Goal: Navigation & Orientation: Find specific page/section

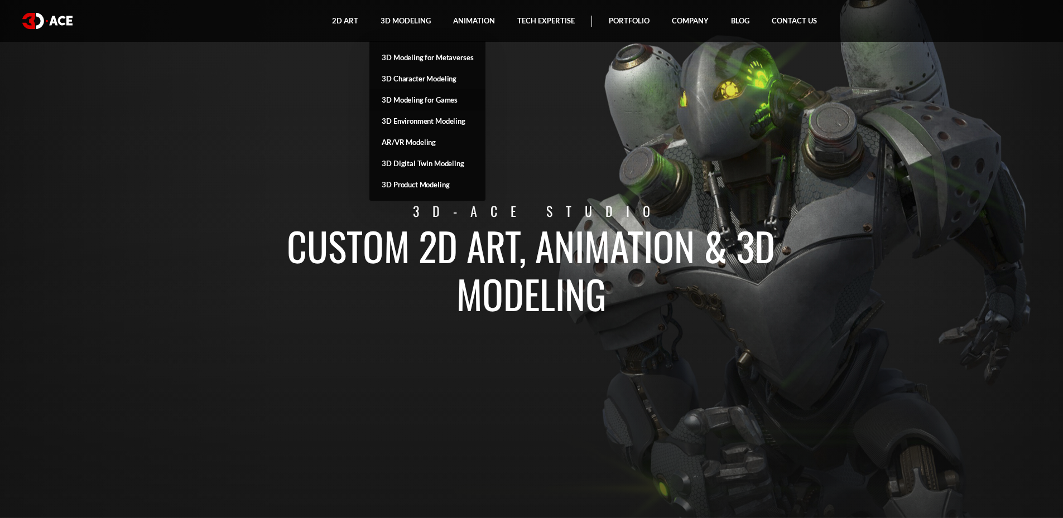
click at [426, 99] on link "3D Modeling for Games" at bounding box center [427, 99] width 116 height 21
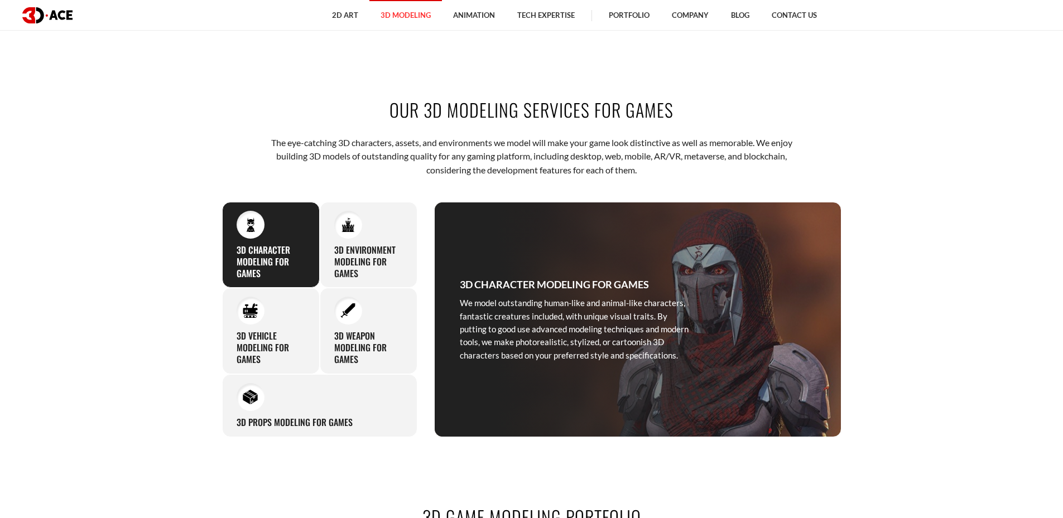
scroll to position [558, 0]
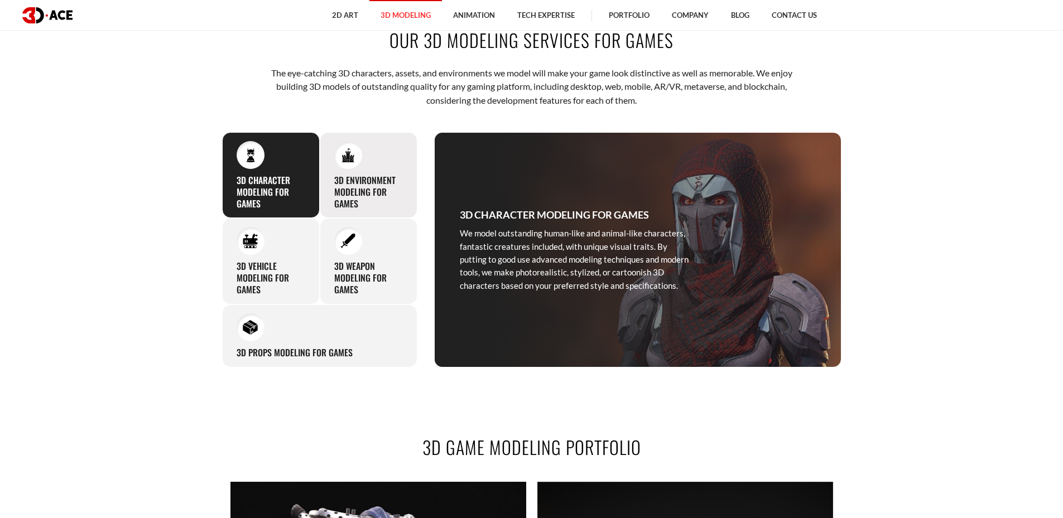
click at [376, 185] on h3 "3D Environment Modeling for Games" at bounding box center [368, 192] width 69 height 35
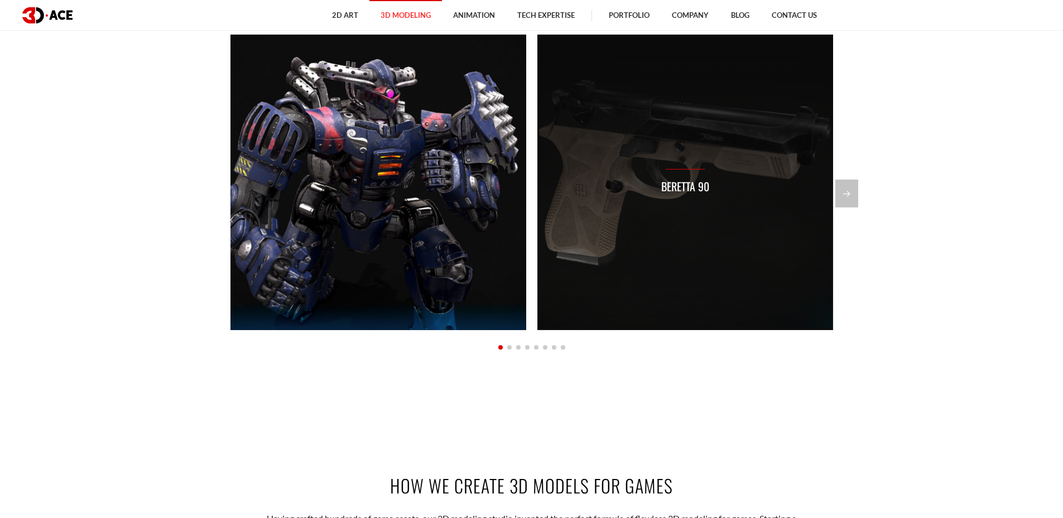
scroll to position [1060, 0]
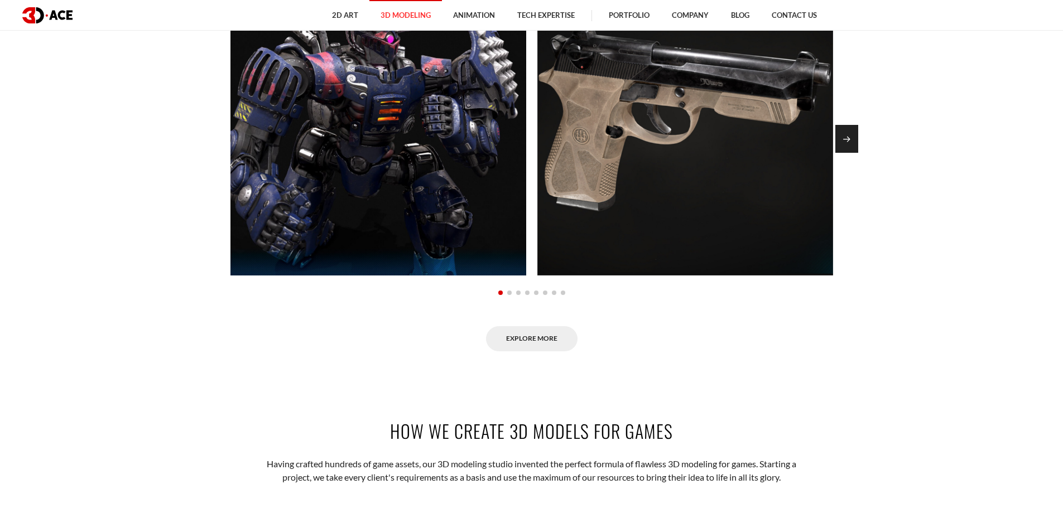
click at [845, 151] on div "Next slide" at bounding box center [846, 139] width 23 height 28
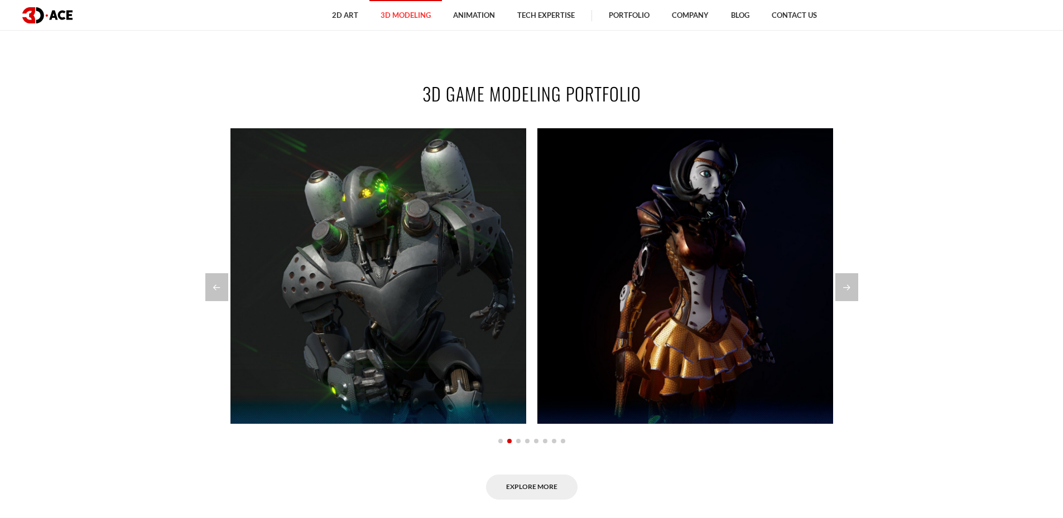
scroll to position [893, 0]
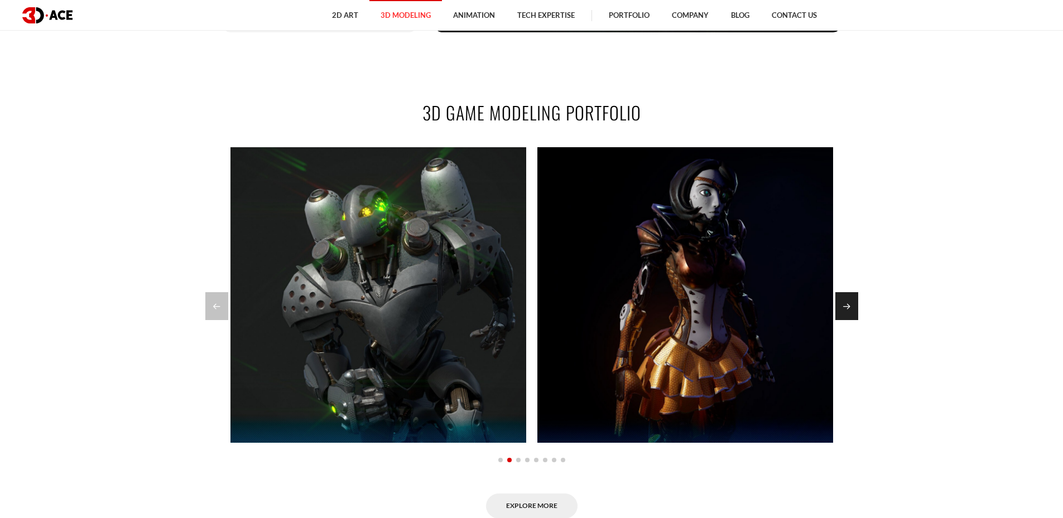
click at [853, 298] on div "Next slide" at bounding box center [846, 306] width 23 height 28
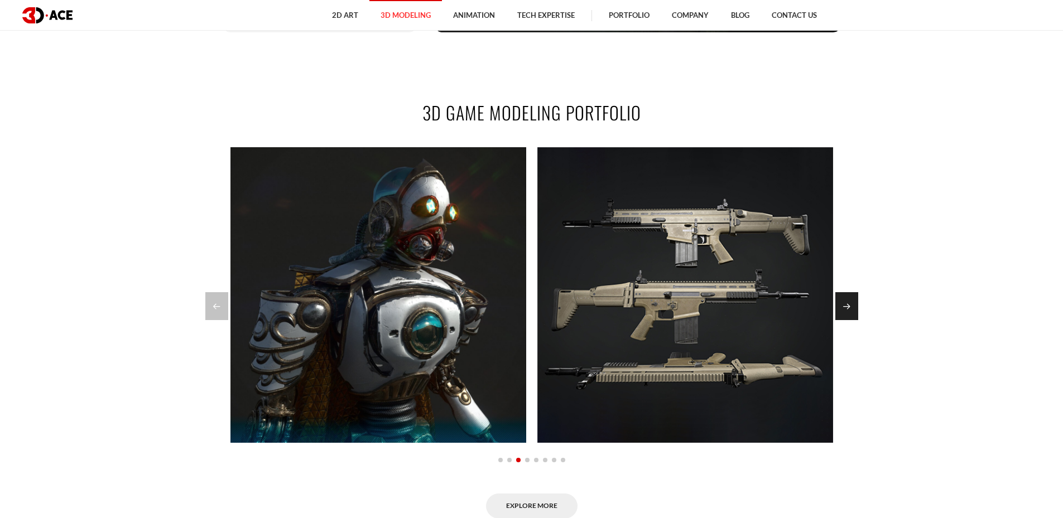
click at [853, 298] on div "Next slide" at bounding box center [846, 306] width 23 height 28
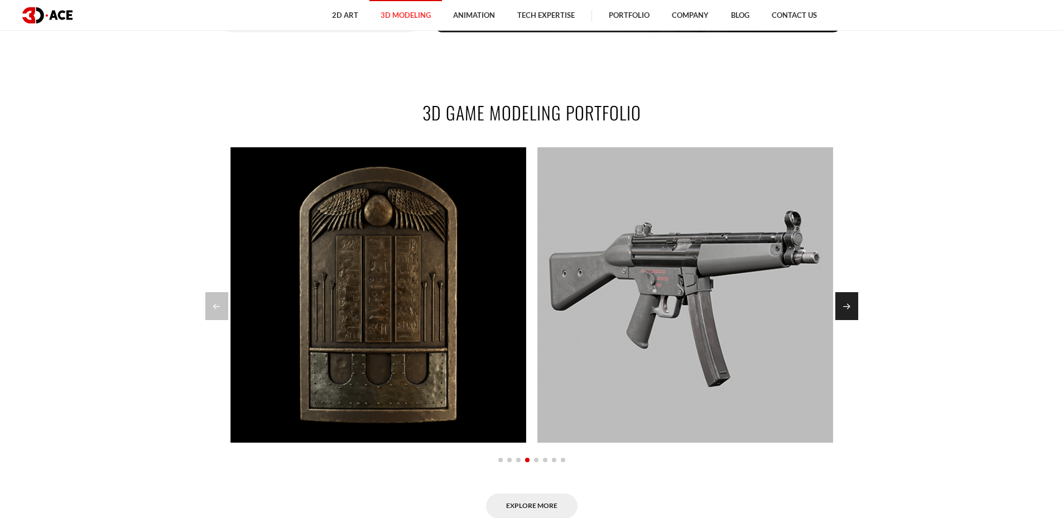
click at [851, 301] on div "Next slide" at bounding box center [846, 306] width 23 height 28
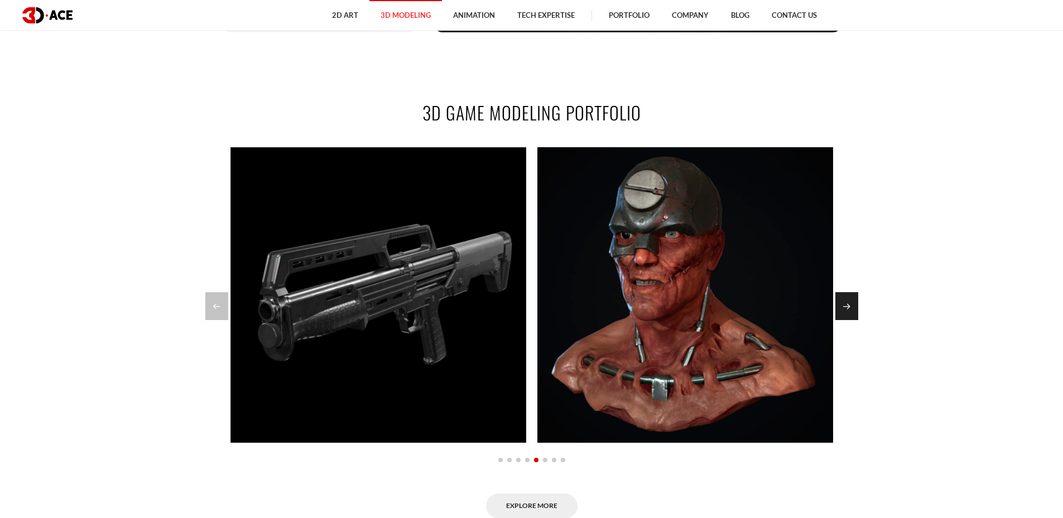
click at [851, 301] on div "Next slide" at bounding box center [846, 306] width 23 height 28
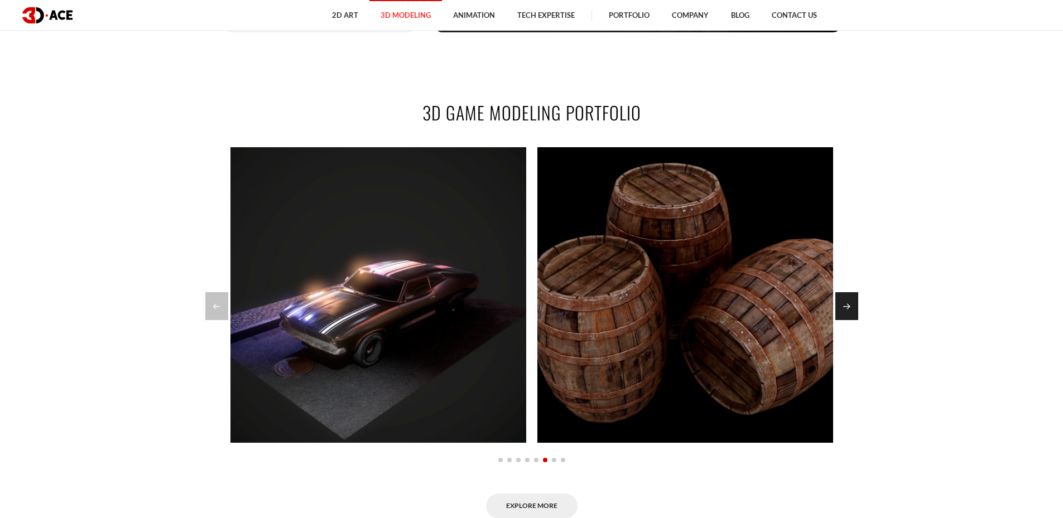
click at [851, 301] on div "Next slide" at bounding box center [846, 306] width 23 height 28
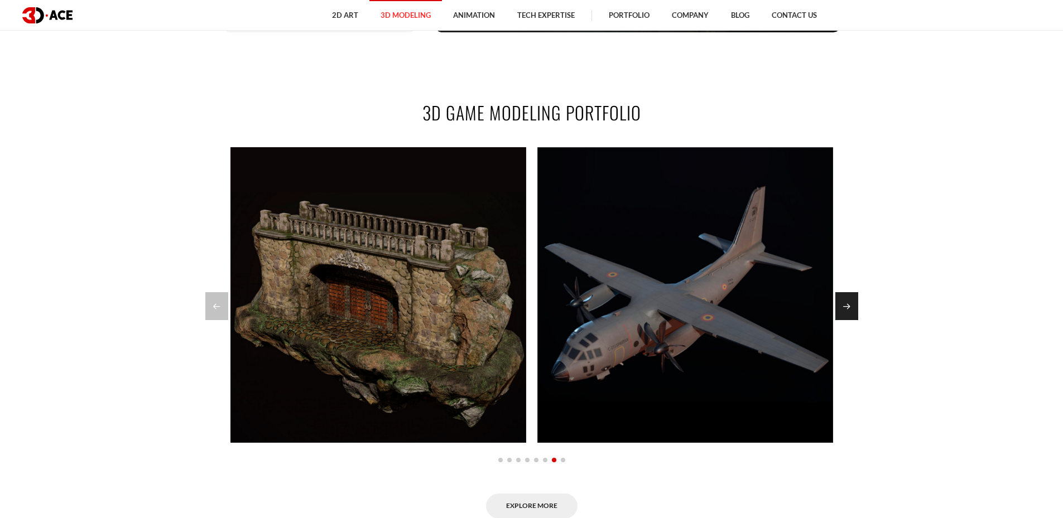
click at [851, 301] on div "Next slide" at bounding box center [846, 306] width 23 height 28
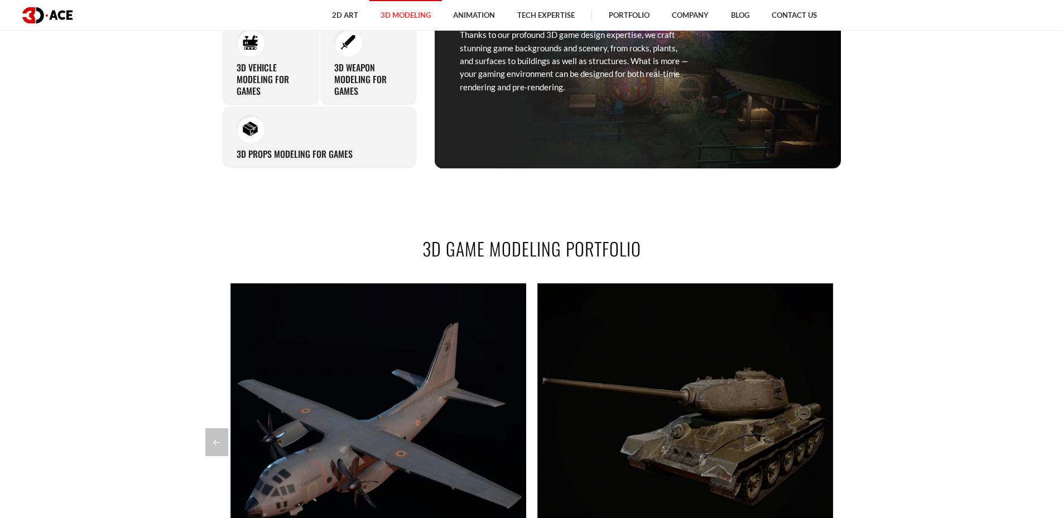
scroll to position [725, 0]
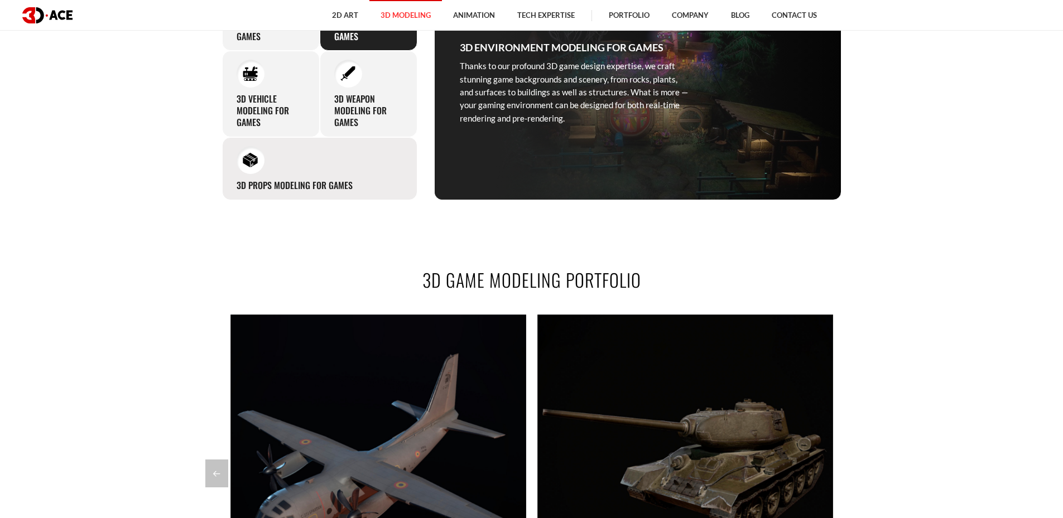
click at [340, 170] on div "3D Props Modeling for Games While modeling game environments, we pay special at…" at bounding box center [319, 168] width 195 height 63
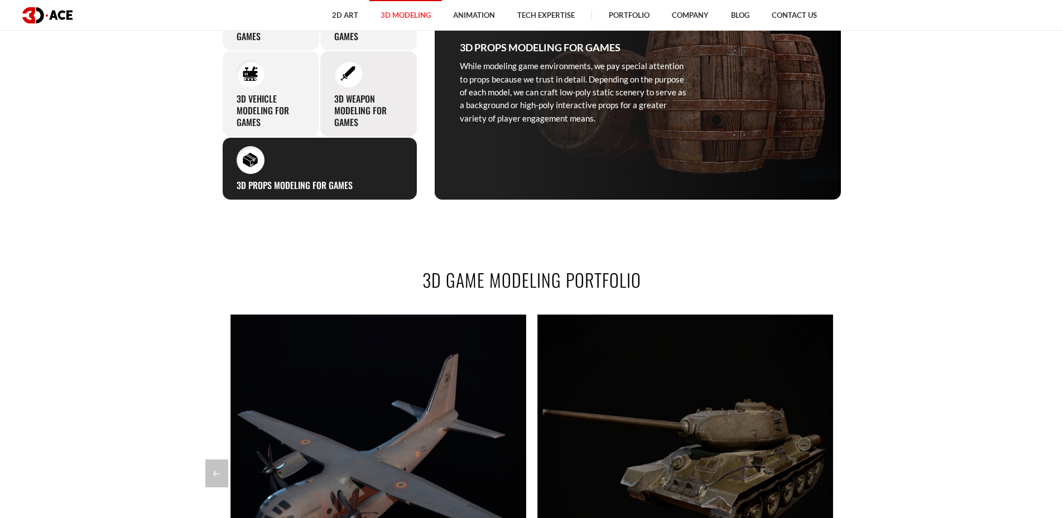
click at [389, 126] on h3 "3D Weapon Modeling for Games" at bounding box center [368, 110] width 69 height 35
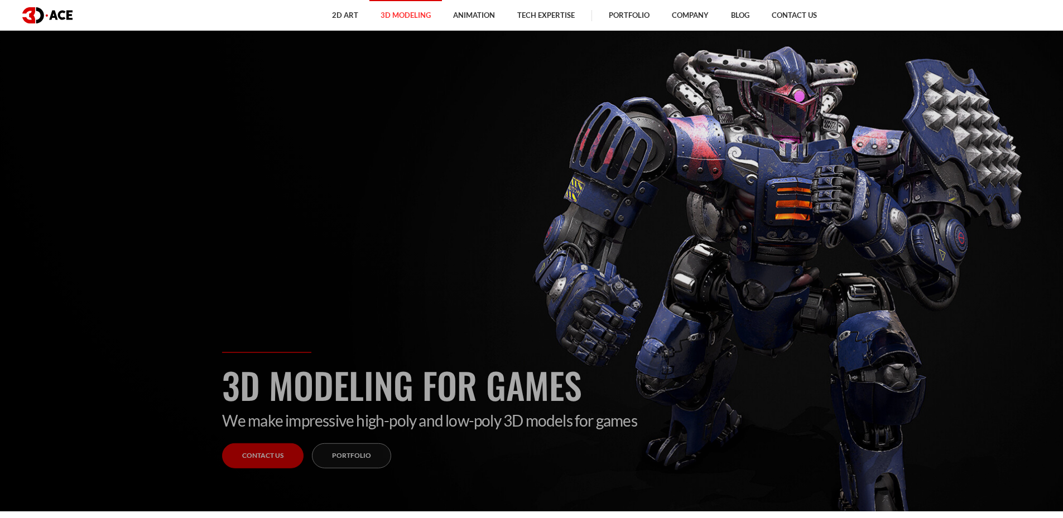
scroll to position [0, 0]
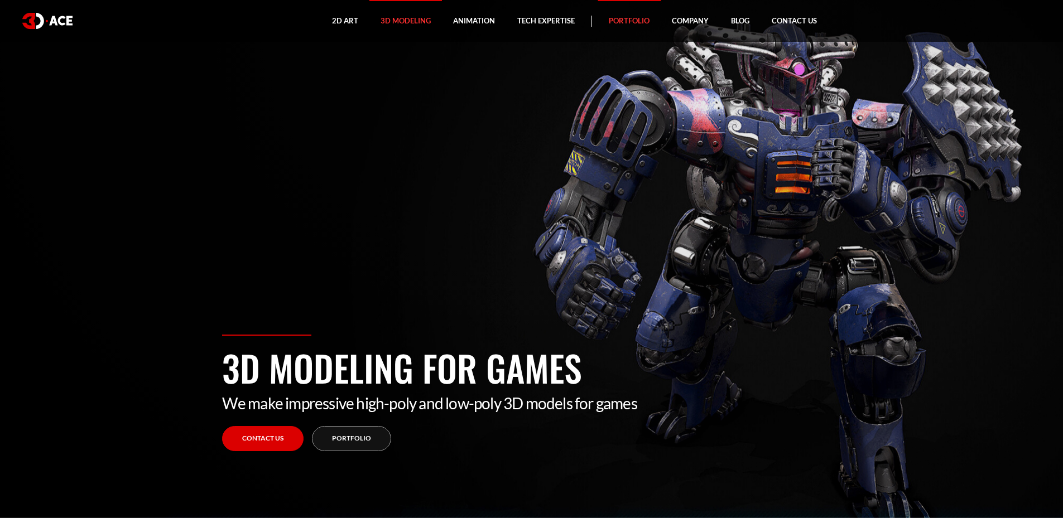
click at [634, 17] on link "Portfolio" at bounding box center [629, 21] width 63 height 42
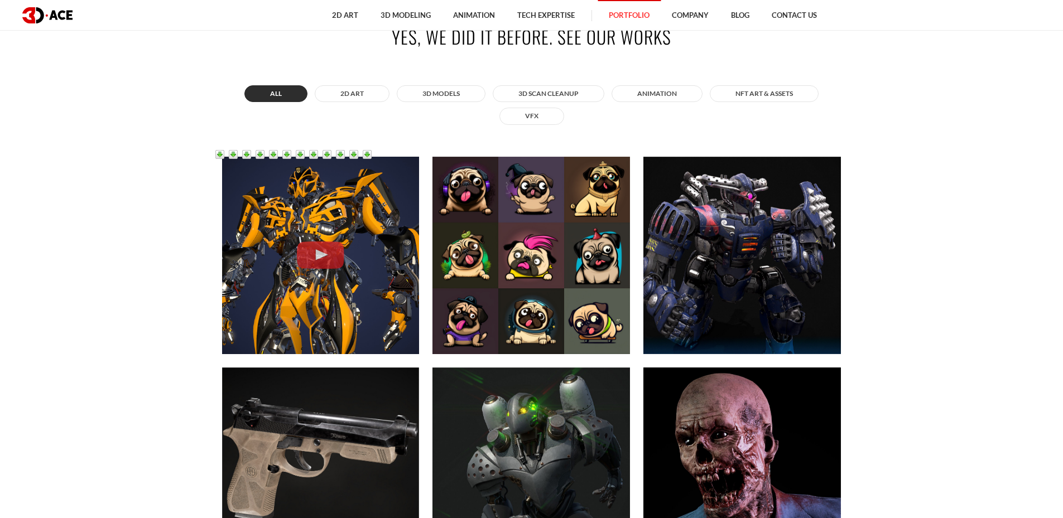
scroll to position [558, 0]
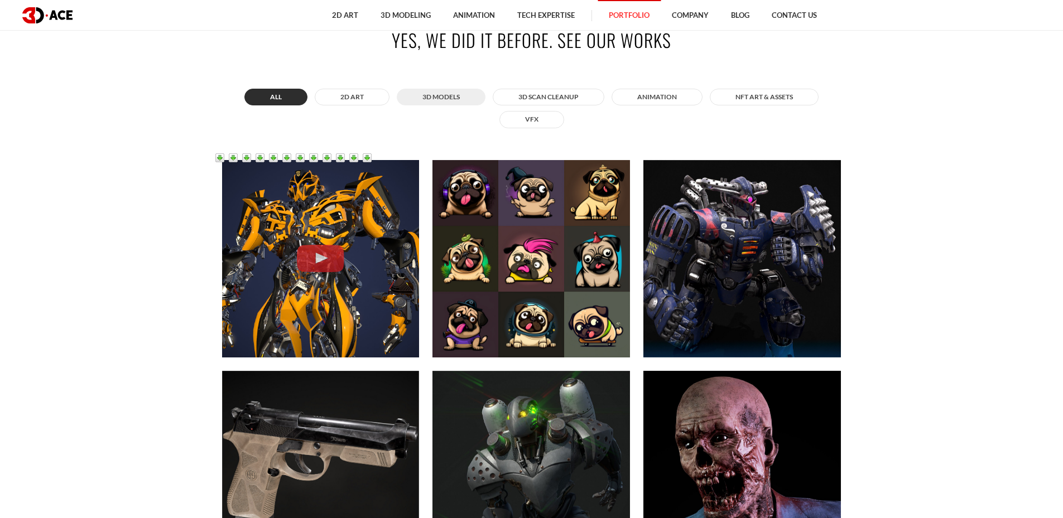
click at [437, 93] on button "3D MODELS" at bounding box center [441, 97] width 89 height 17
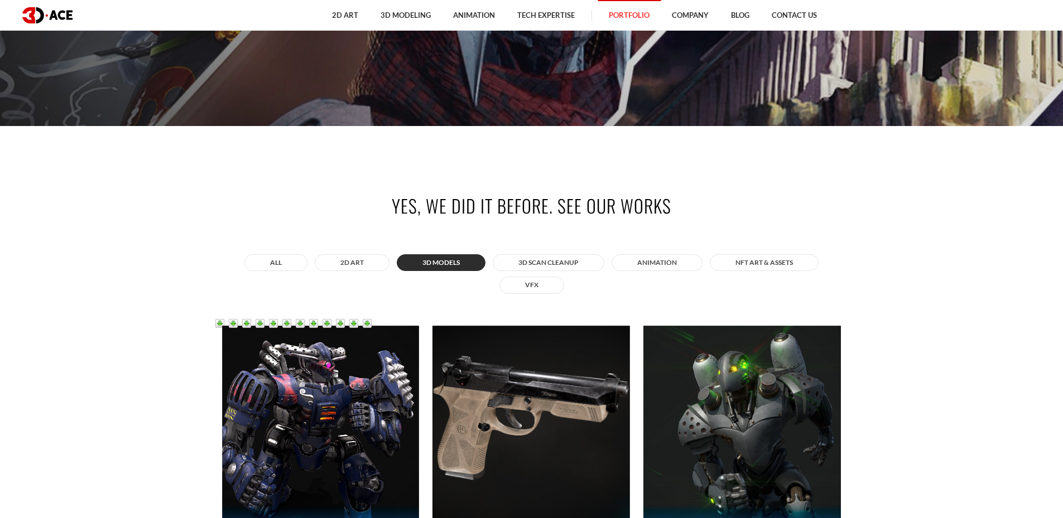
scroll to position [0, 0]
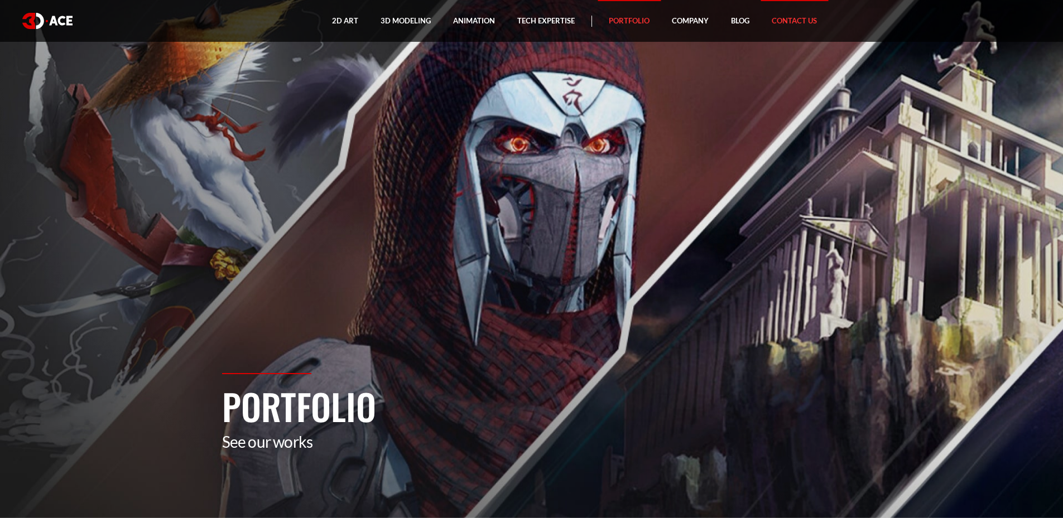
click at [777, 22] on link "Contact Us" at bounding box center [795, 21] width 68 height 42
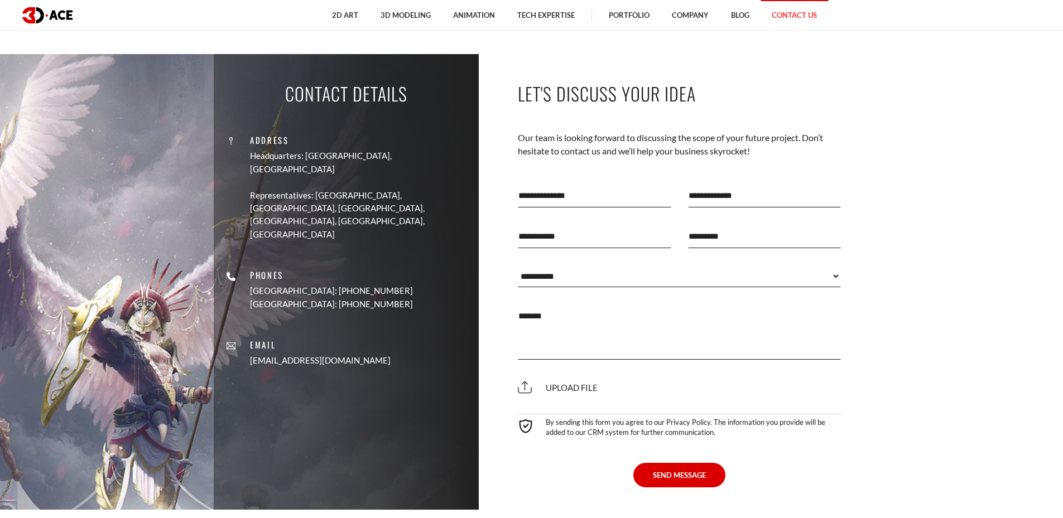
scroll to position [502, 0]
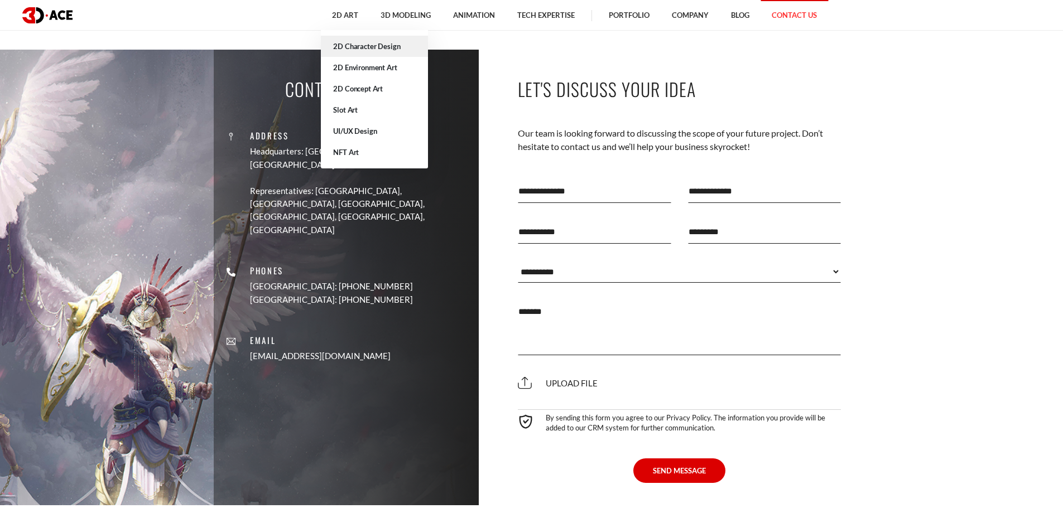
click at [372, 47] on link "2D Character Design" at bounding box center [374, 46] width 107 height 21
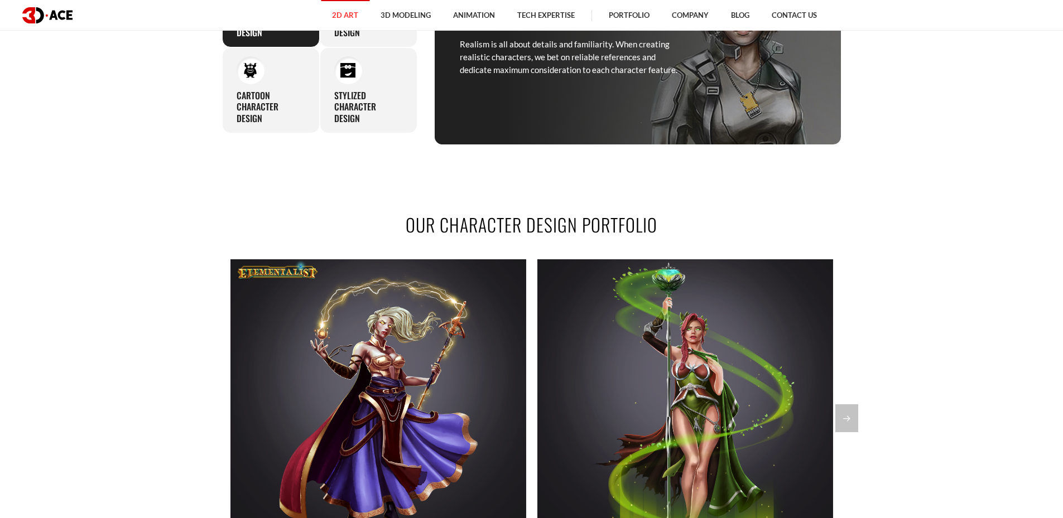
scroll to position [837, 0]
